Goal: Check status: Check status

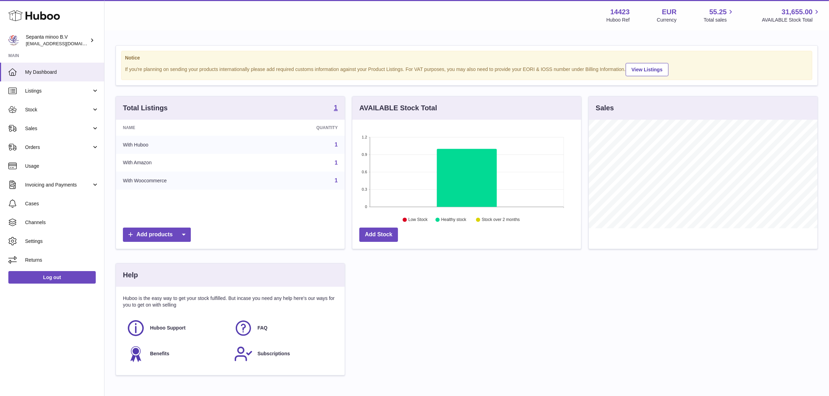
scroll to position [108, 229]
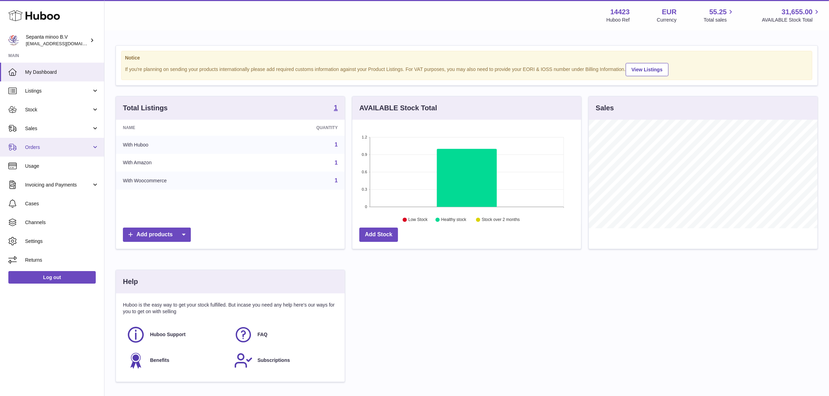
click at [79, 144] on span "Orders" at bounding box center [58, 147] width 67 height 7
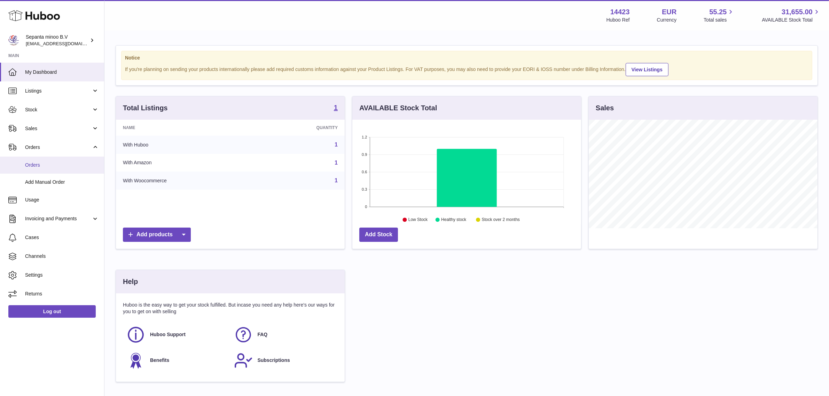
click at [63, 161] on link "Orders" at bounding box center [52, 165] width 104 height 17
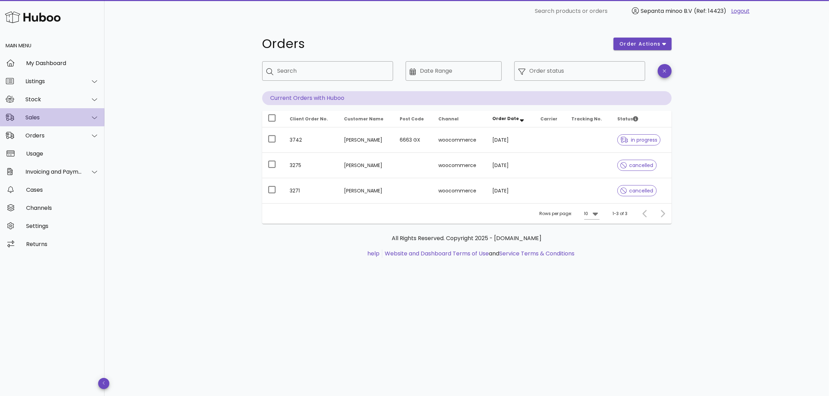
click at [54, 117] on div "Sales" at bounding box center [53, 117] width 57 height 7
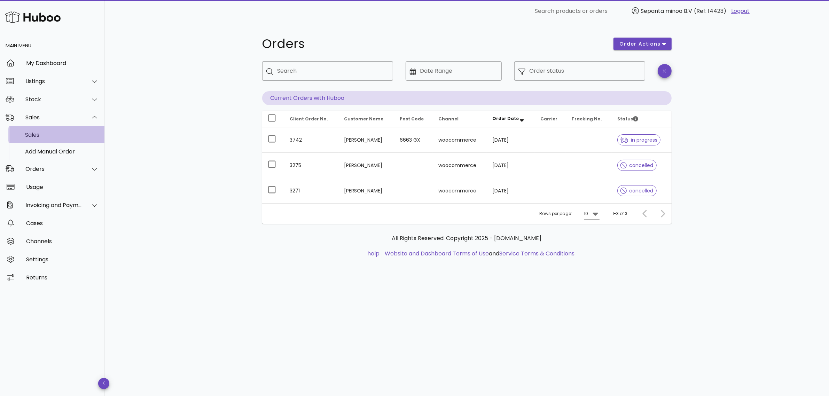
click at [52, 135] on div "Sales" at bounding box center [62, 135] width 74 height 7
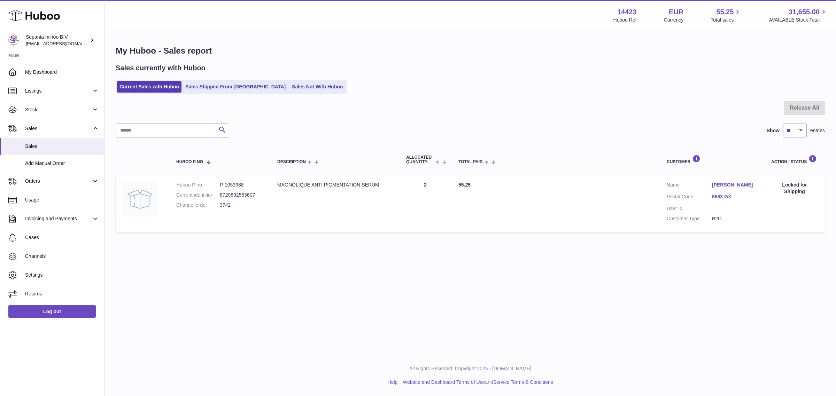
click at [720, 197] on link "6663 GX" at bounding box center [734, 197] width 45 height 7
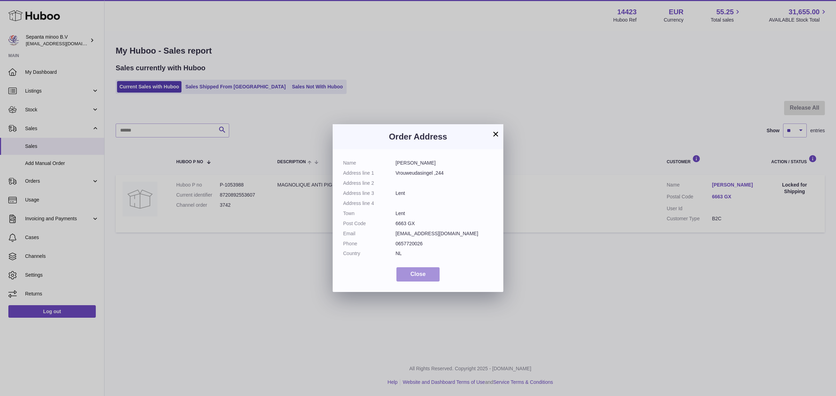
click at [424, 272] on span "Close" at bounding box center [417, 274] width 15 height 6
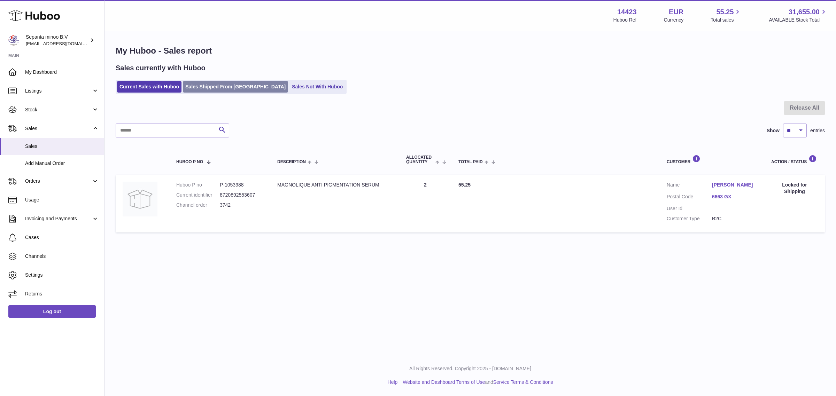
click at [222, 88] on link "Sales Shipped From [GEOGRAPHIC_DATA]" at bounding box center [235, 86] width 105 height 11
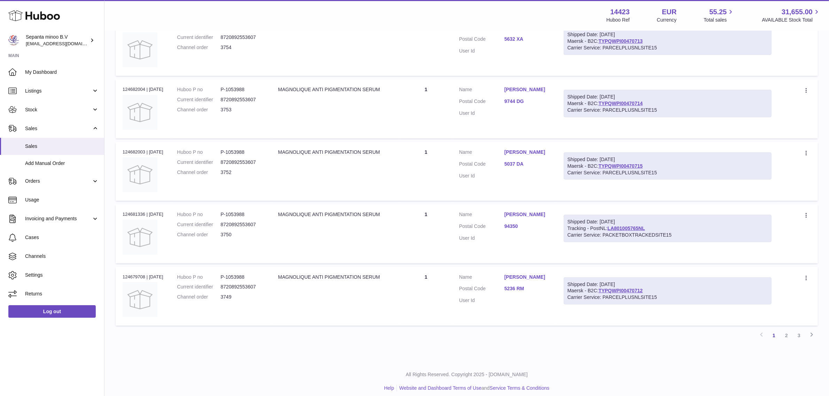
scroll to position [467, 0]
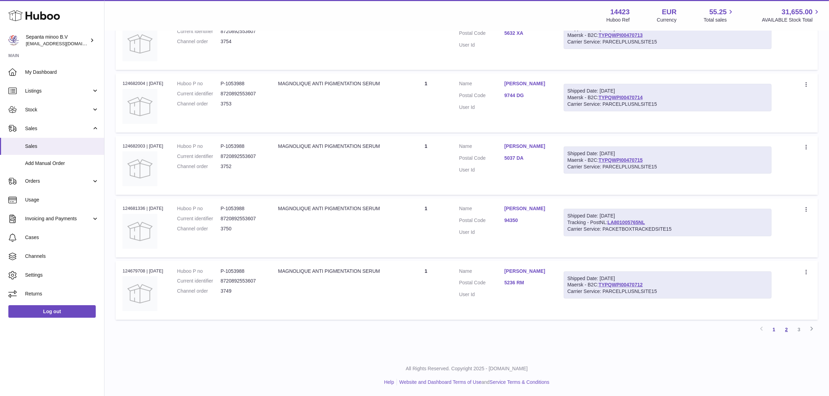
click at [789, 333] on link "2" at bounding box center [787, 330] width 13 height 13
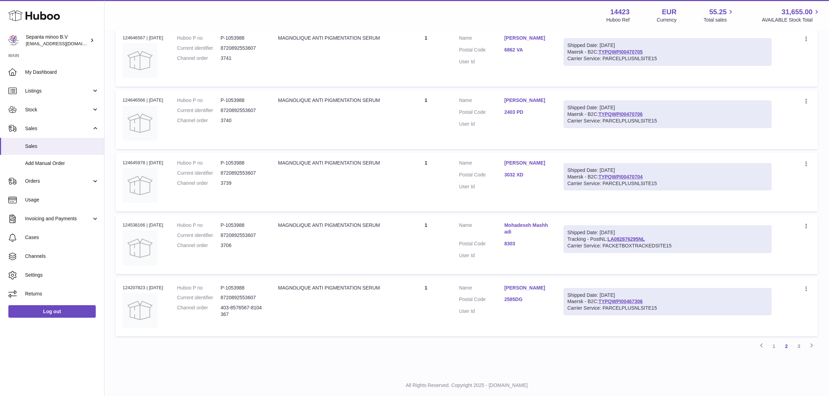
scroll to position [467, 0]
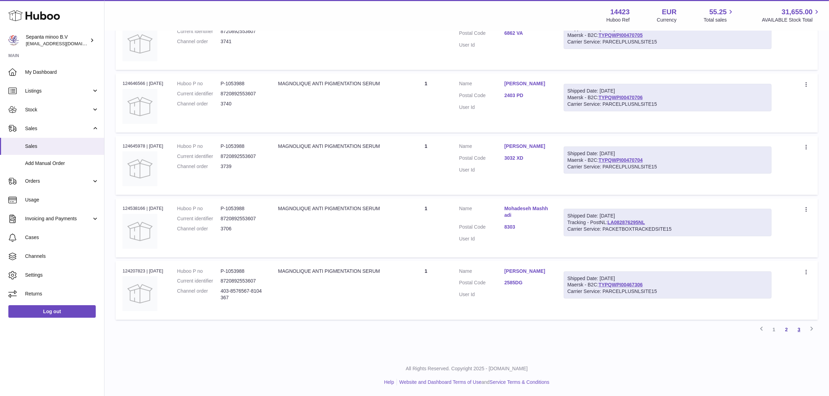
click at [800, 333] on link "3" at bounding box center [799, 330] width 13 height 13
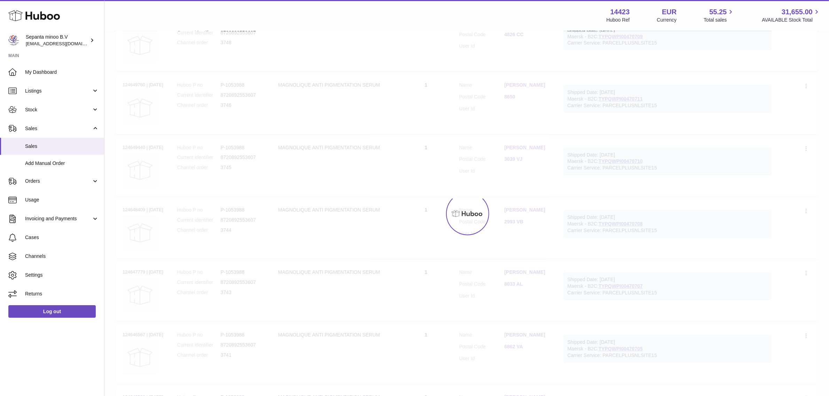
scroll to position [30, 0]
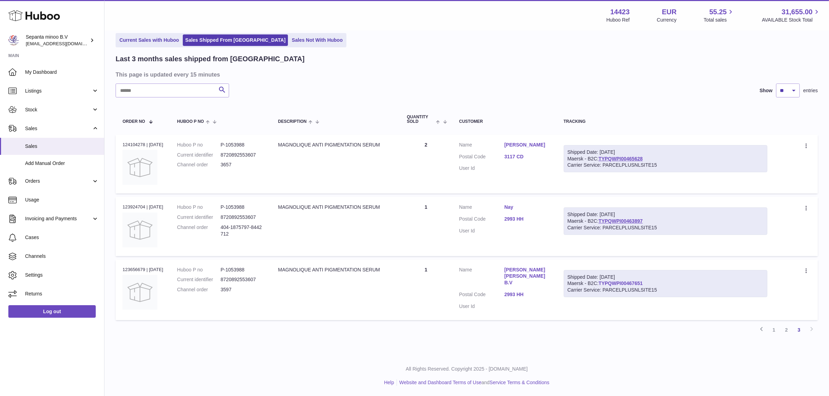
click at [643, 281] on link "TYPQWPI00467651" at bounding box center [621, 284] width 44 height 6
click at [631, 222] on link "TYPQWPI00463897" at bounding box center [621, 221] width 44 height 6
click at [634, 158] on link "TYPQWPI00465628" at bounding box center [621, 159] width 44 height 6
